Goal: Check status

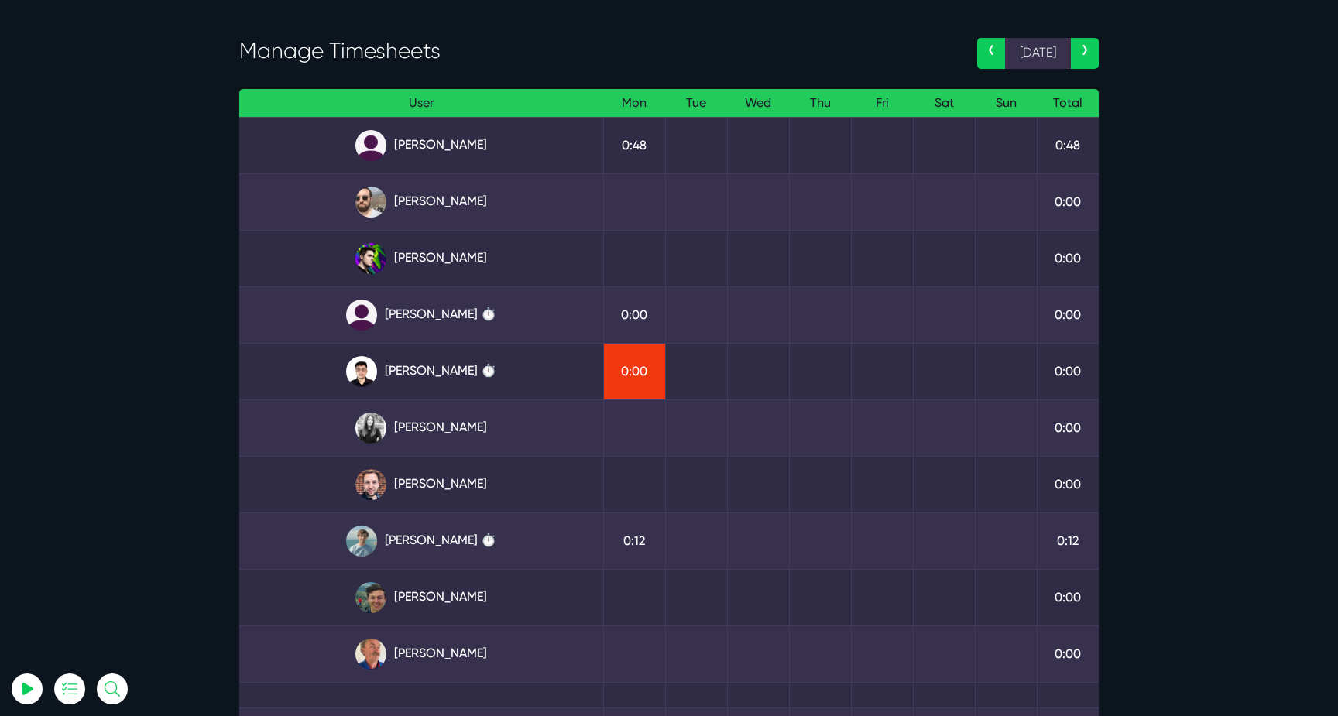
scroll to position [57, 0]
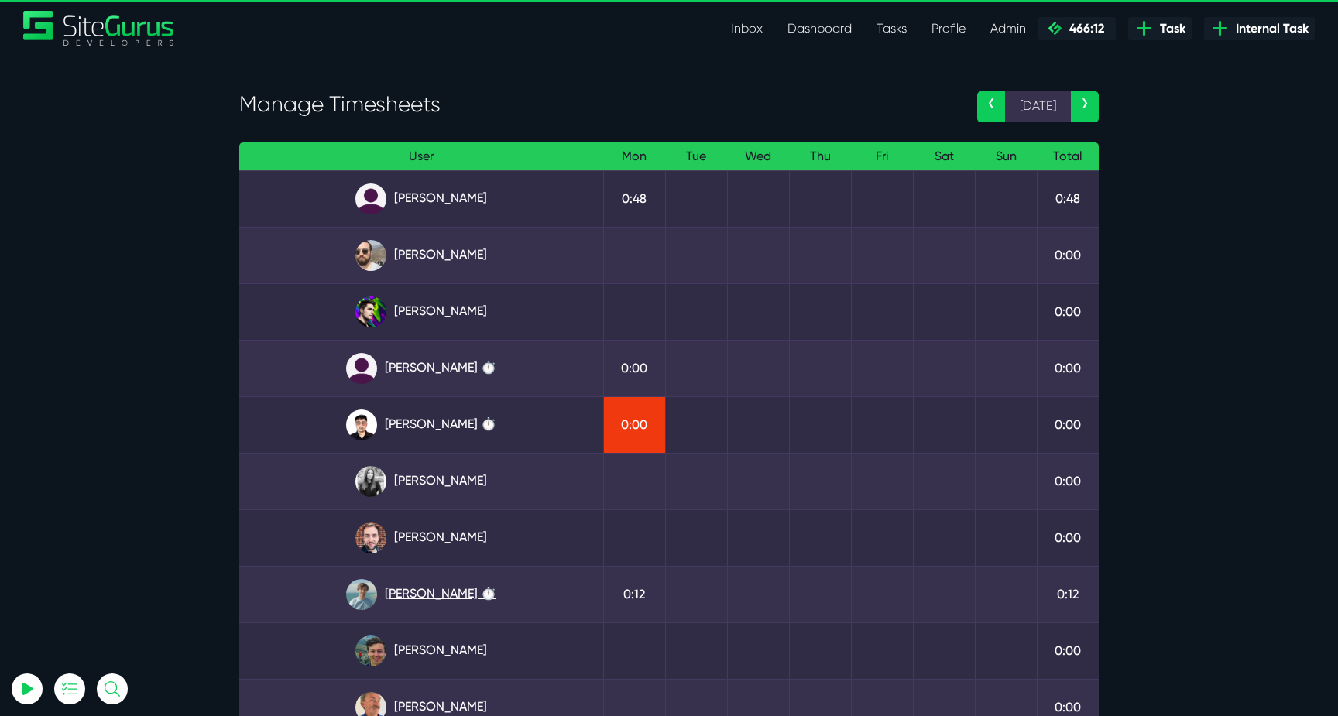
click at [426, 586] on link "[PERSON_NAME] ⏱️" at bounding box center [421, 594] width 339 height 31
